Goal: Transaction & Acquisition: Purchase product/service

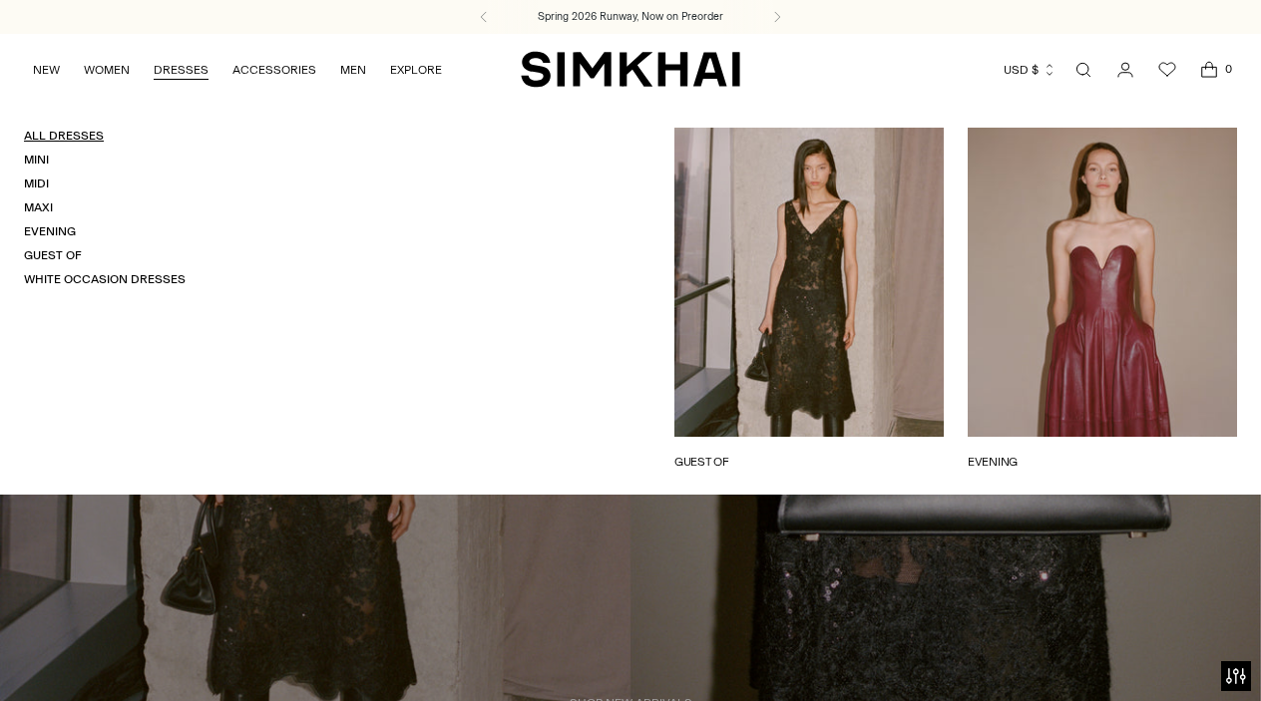
click at [77, 131] on link "All Dresses" at bounding box center [64, 136] width 80 height 14
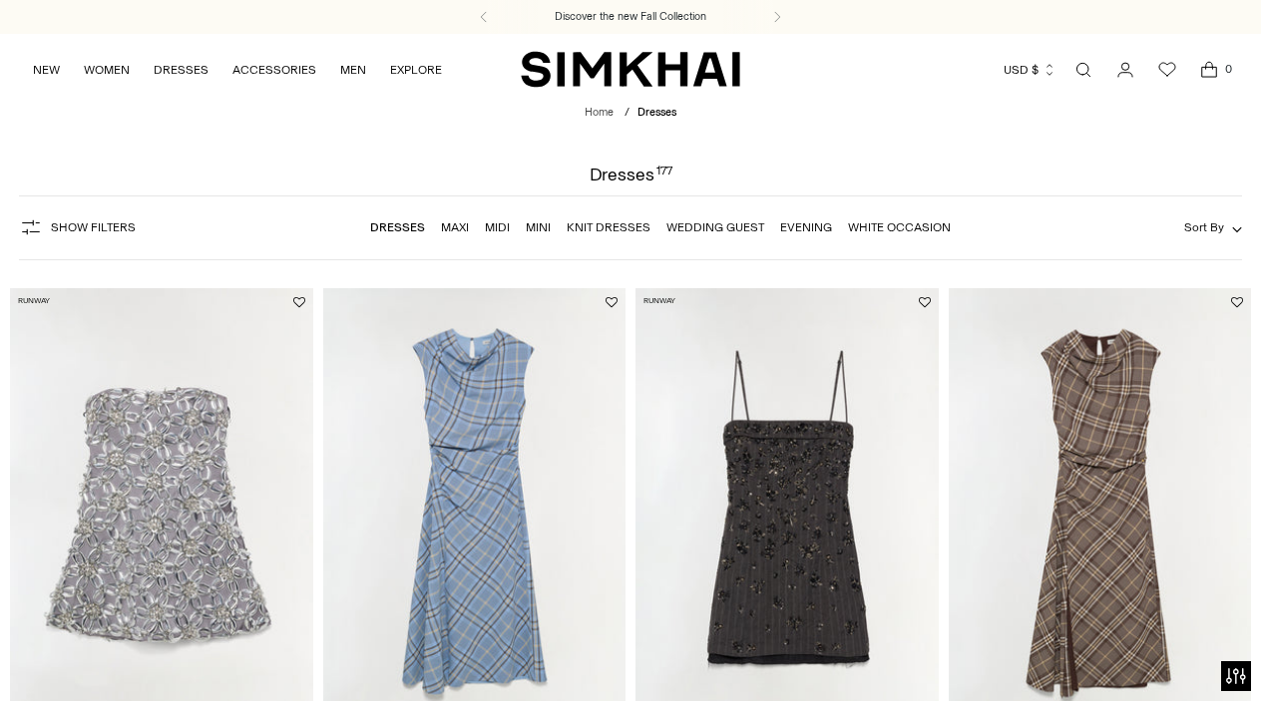
click at [1214, 224] on span "Sort By" at bounding box center [1204, 227] width 40 height 14
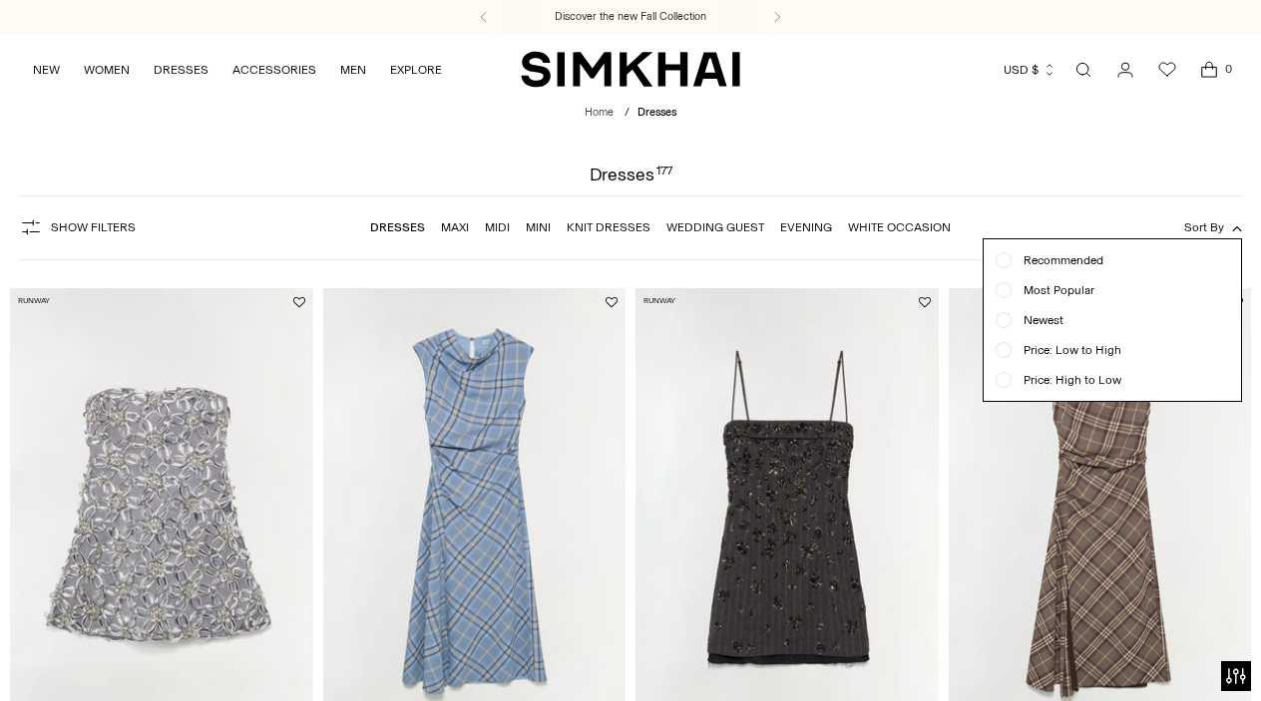
click at [1018, 321] on span "Newest" at bounding box center [1038, 320] width 52 height 18
click at [1028, 126] on div at bounding box center [630, 350] width 1261 height 701
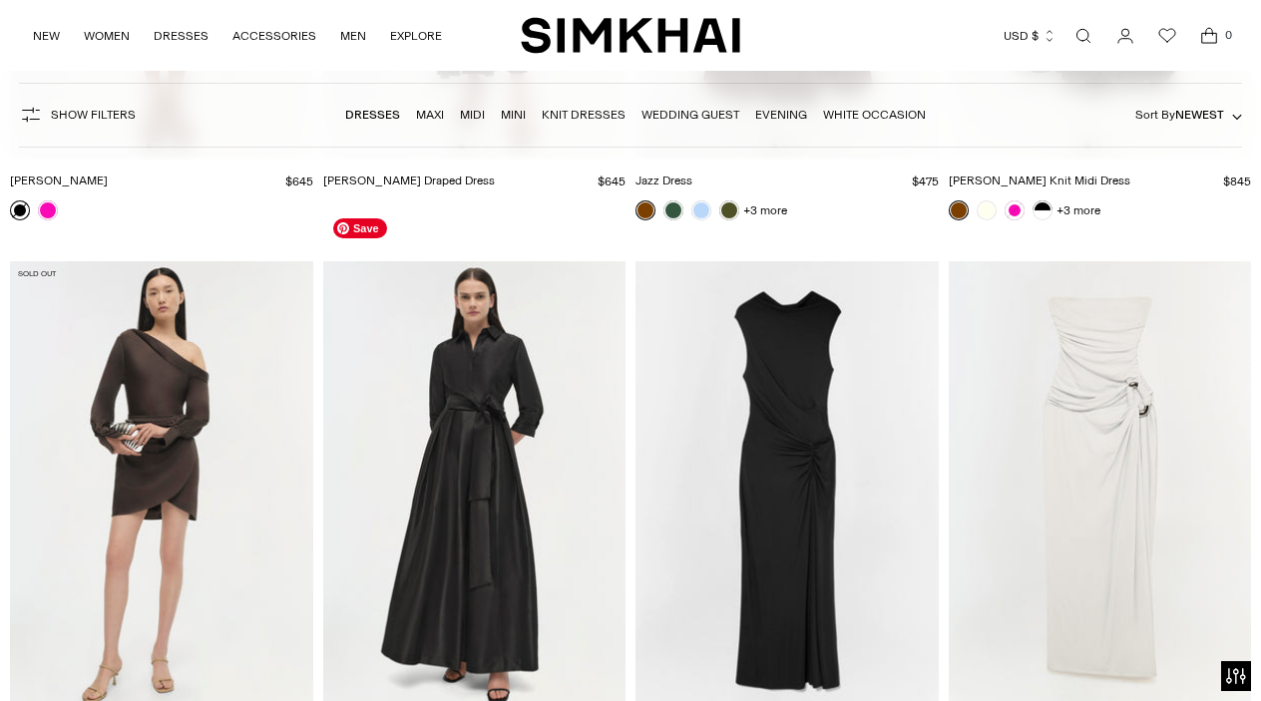
scroll to position [20188, 0]
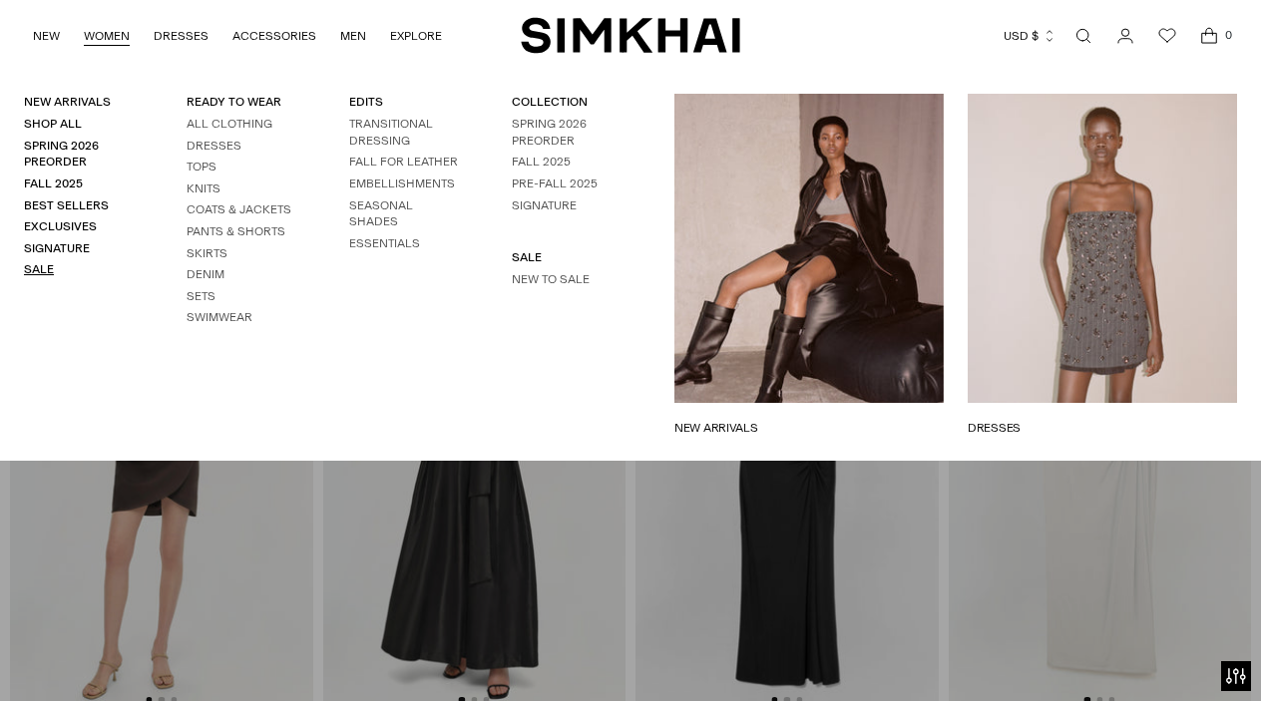
click at [40, 271] on link "Sale" at bounding box center [39, 269] width 30 height 14
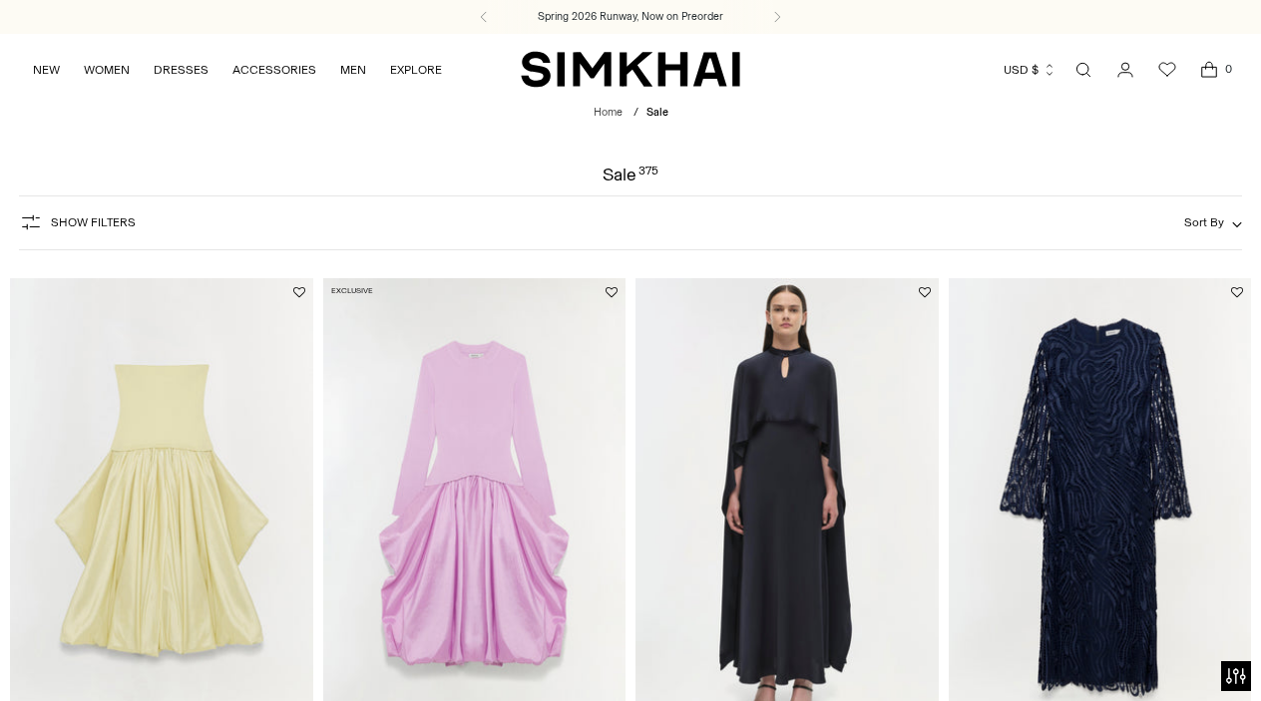
click at [89, 226] on span "Show Filters" at bounding box center [93, 223] width 85 height 14
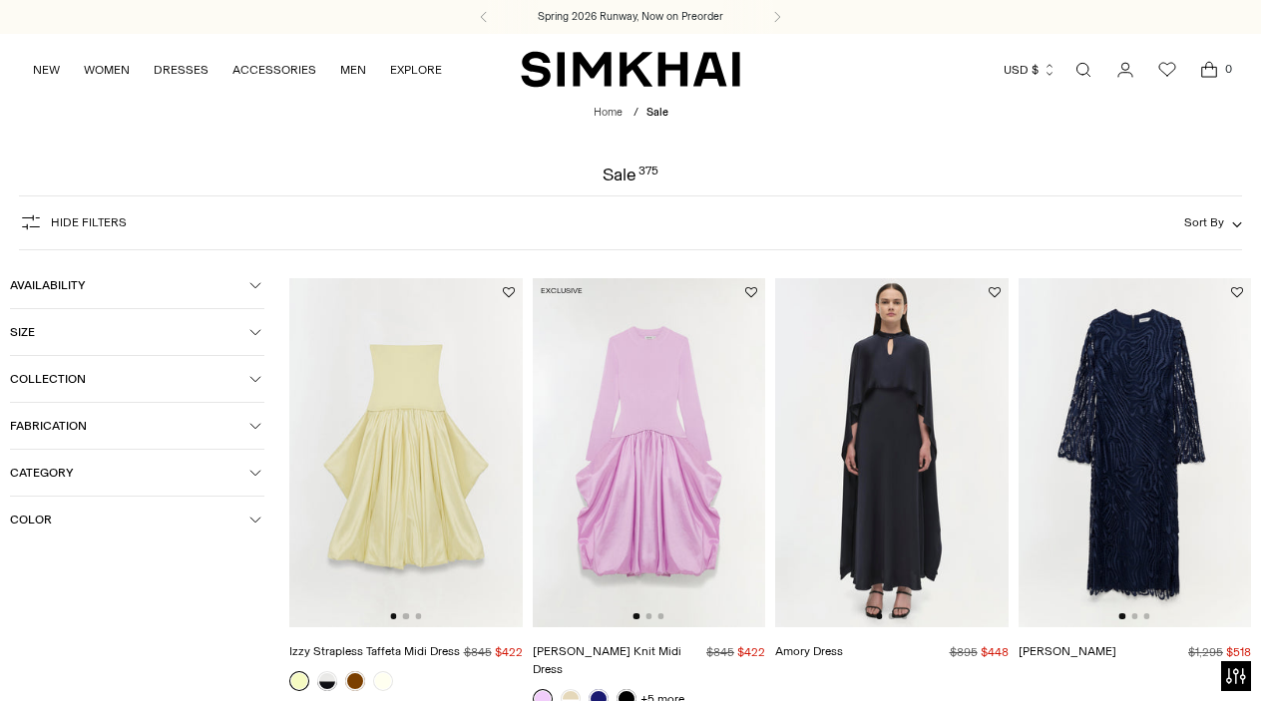
click at [199, 487] on button "Category" at bounding box center [137, 473] width 254 height 46
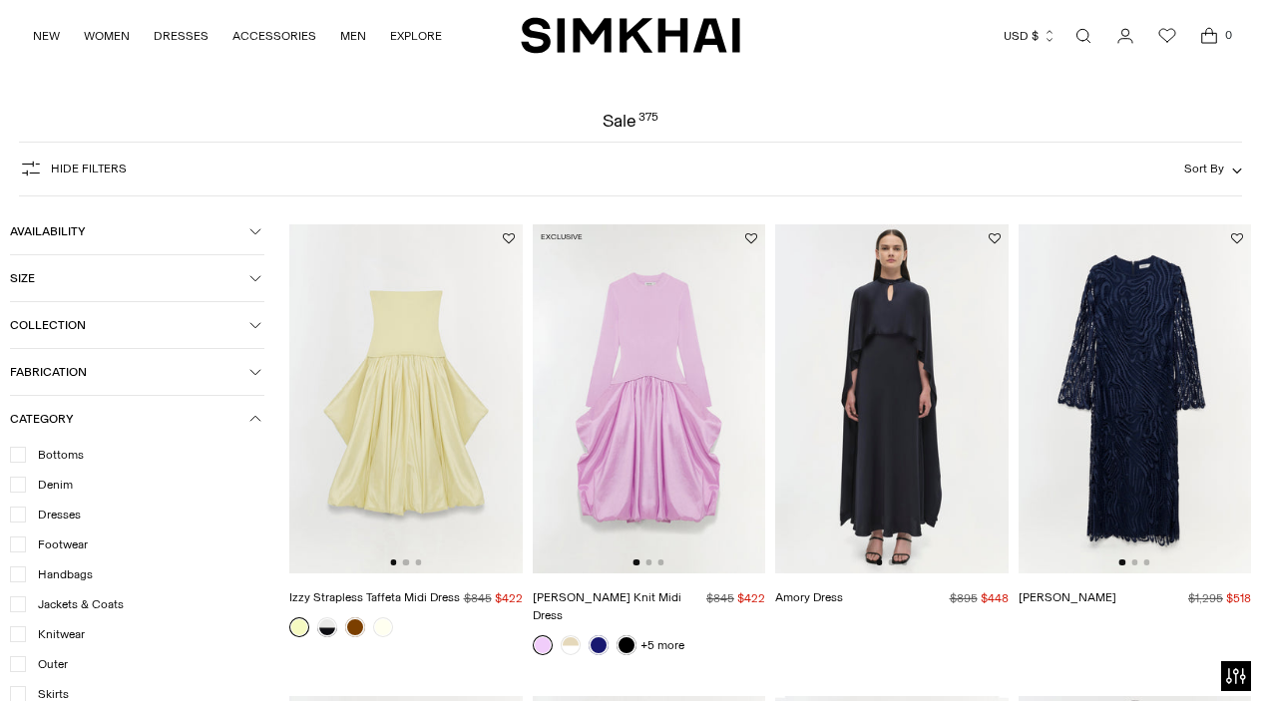
click at [21, 520] on icon at bounding box center [18, 515] width 10 height 10
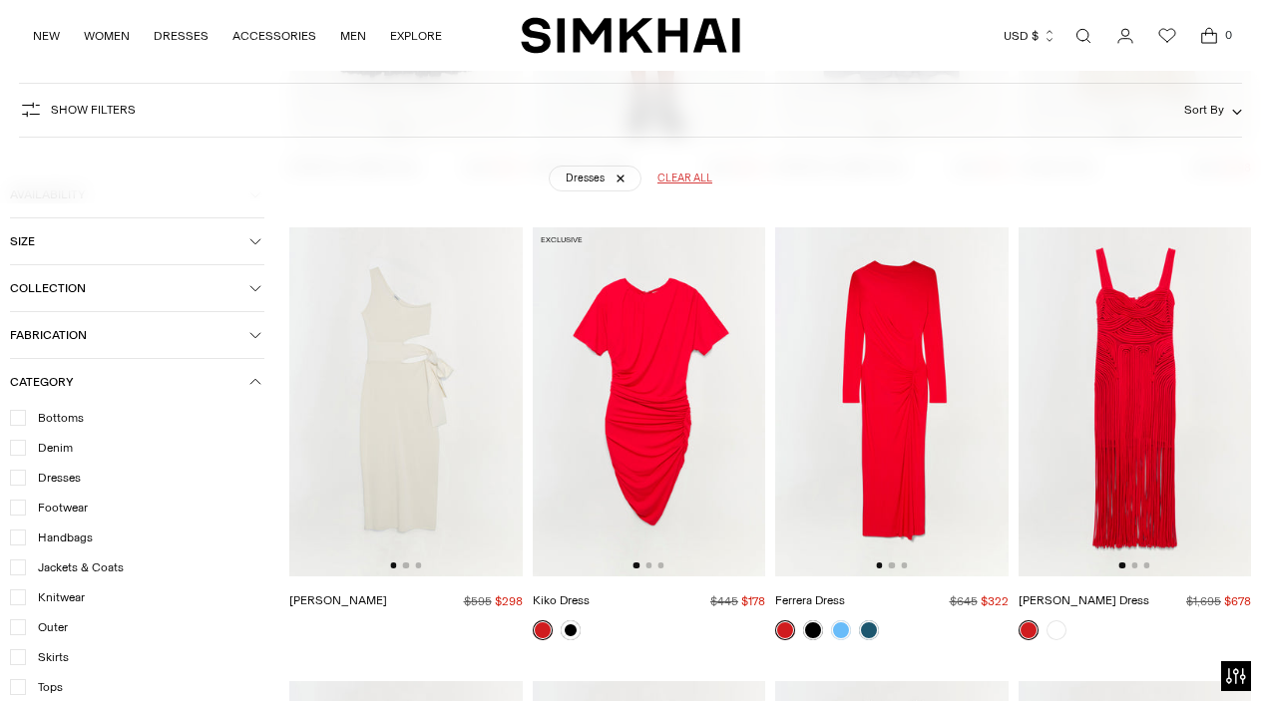
scroll to position [2837, 0]
